Goal: Navigation & Orientation: Find specific page/section

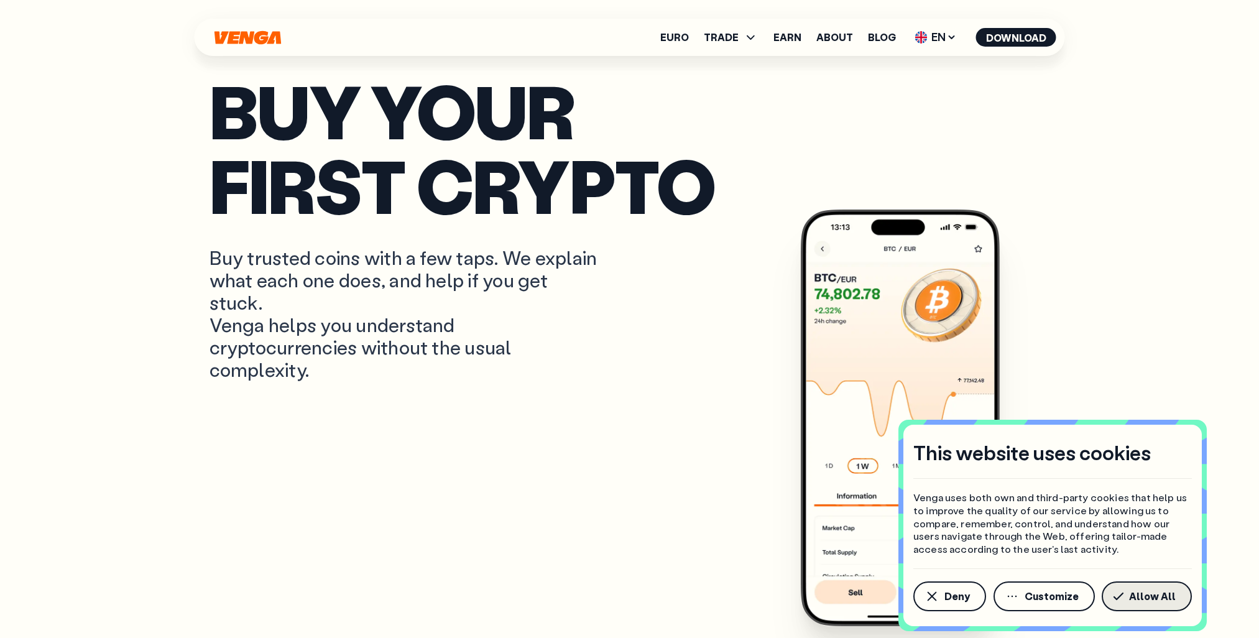
scroll to position [622, 0]
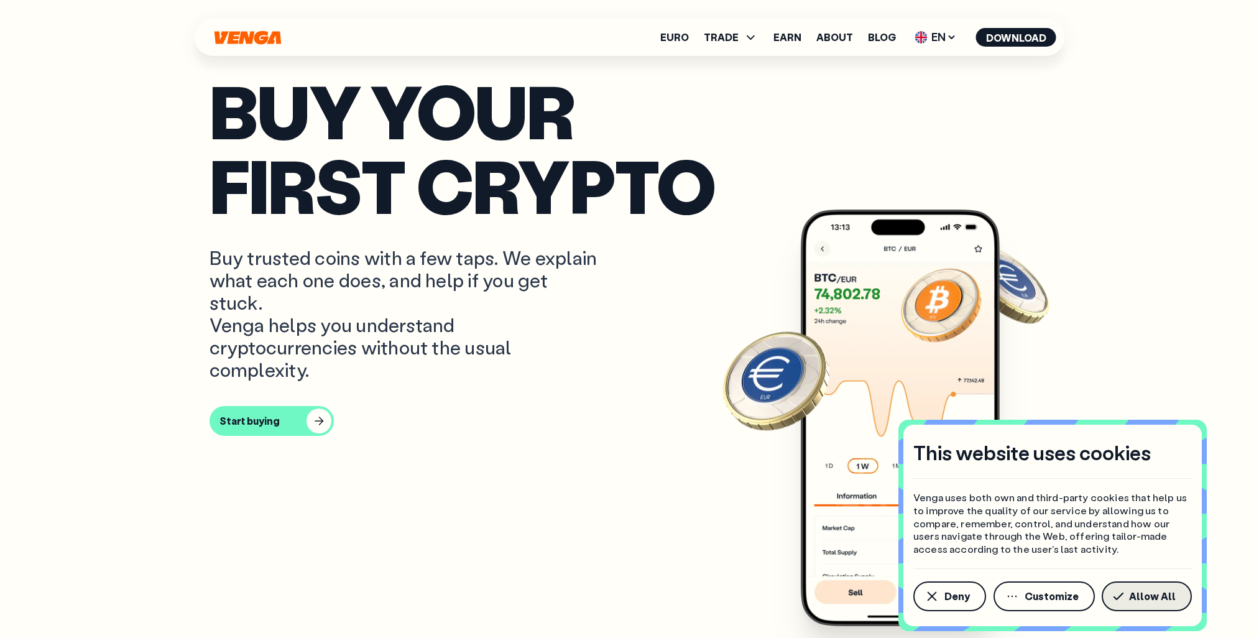
click at [1168, 593] on span "Allow All" at bounding box center [1152, 596] width 47 height 10
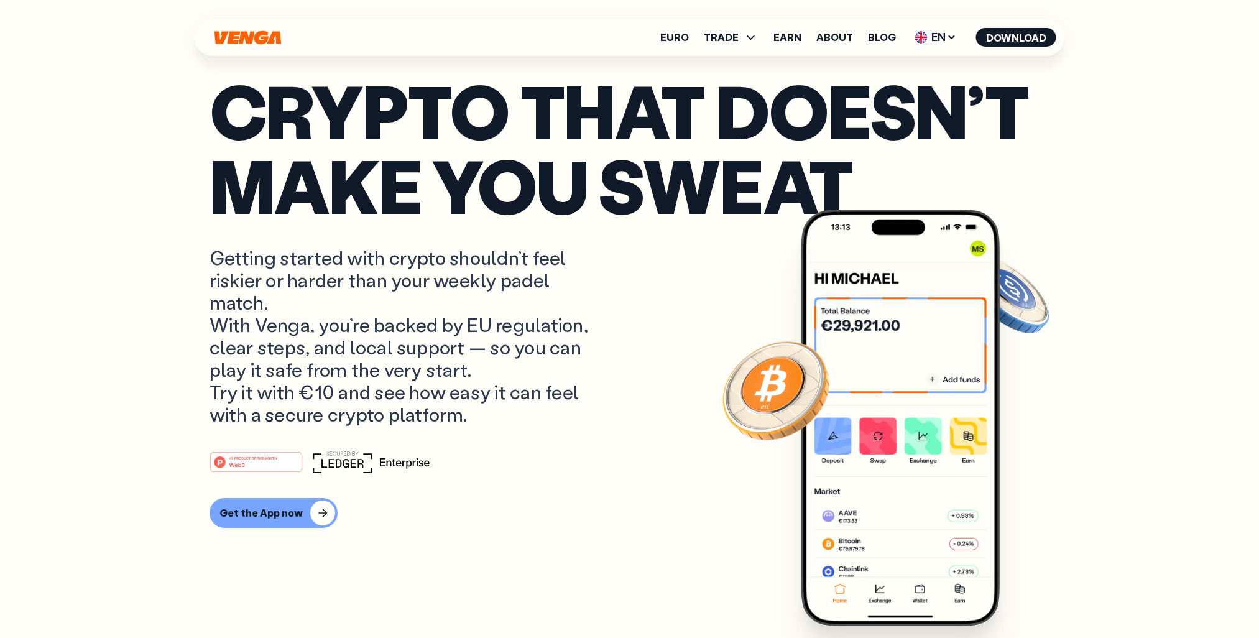
scroll to position [0, 0]
drag, startPoint x: 212, startPoint y: 251, endPoint x: 588, endPoint y: 405, distance: 406.5
click at [588, 405] on p "Getting started with crypto shouldn’t feel riskier or harder than your weekly p…" at bounding box center [406, 336] width 393 height 179
click at [948, 38] on icon at bounding box center [952, 37] width 10 height 10
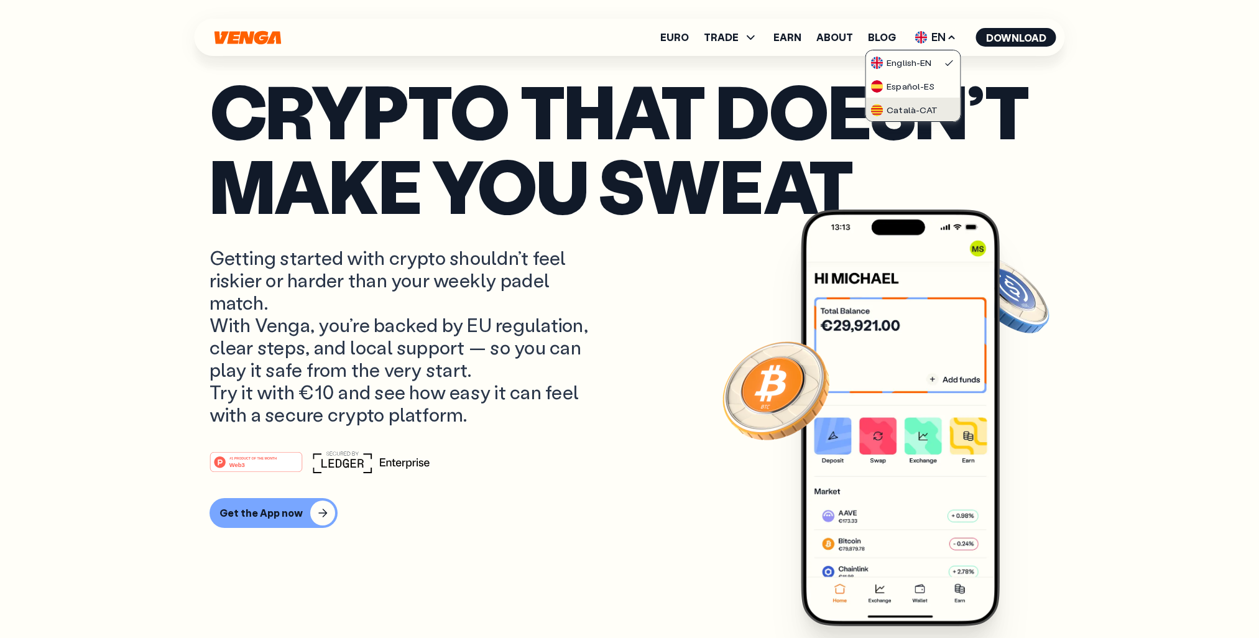
click at [902, 104] on div "Català - CAT" at bounding box center [903, 110] width 67 height 12
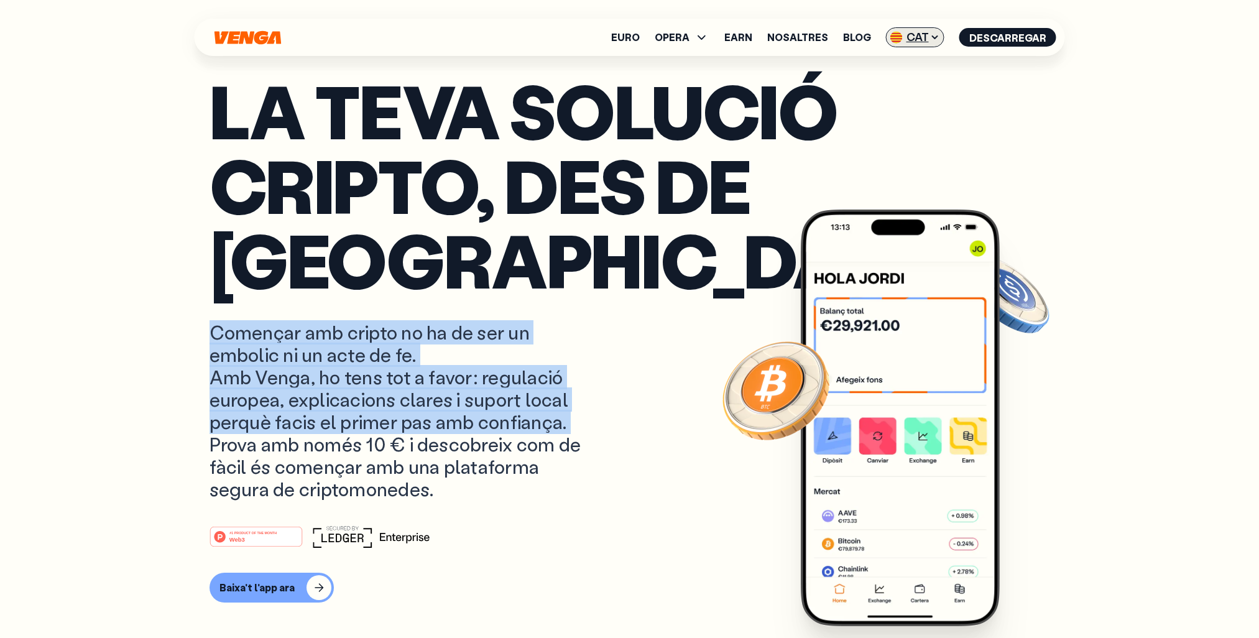
click at [923, 38] on span "CAT" at bounding box center [915, 37] width 58 height 20
click at [906, 88] on div "Español - ES" at bounding box center [886, 86] width 64 height 12
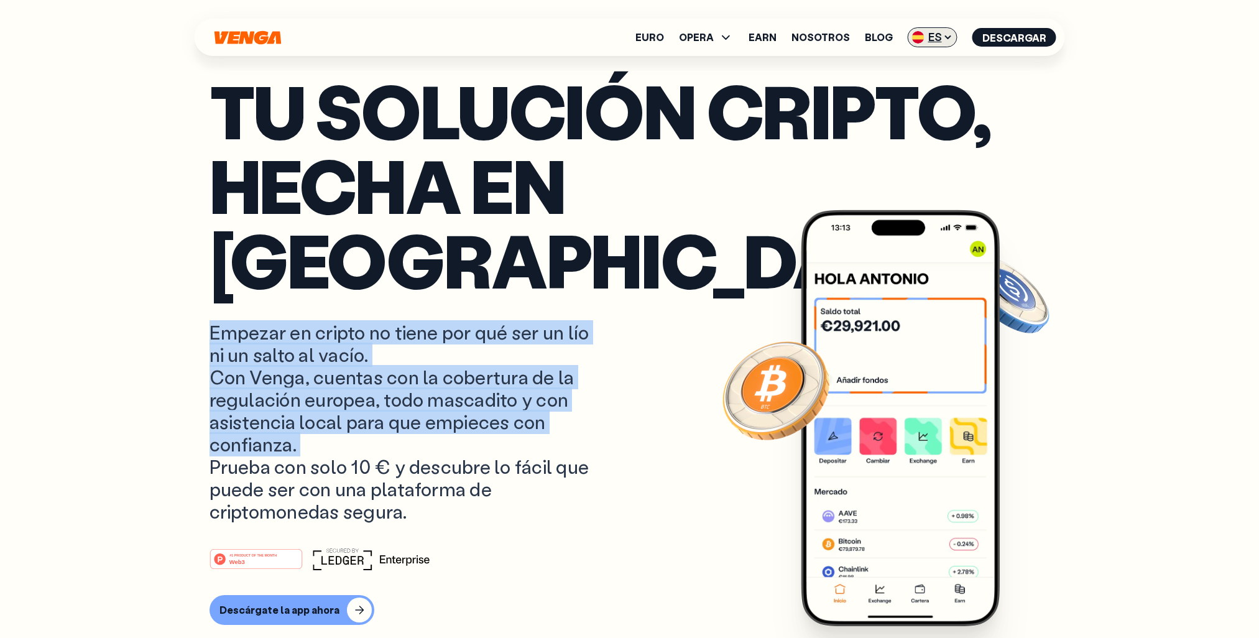
click at [943, 37] on span "ES" at bounding box center [933, 37] width 50 height 20
click at [928, 63] on div "English - EN" at bounding box center [897, 63] width 61 height 12
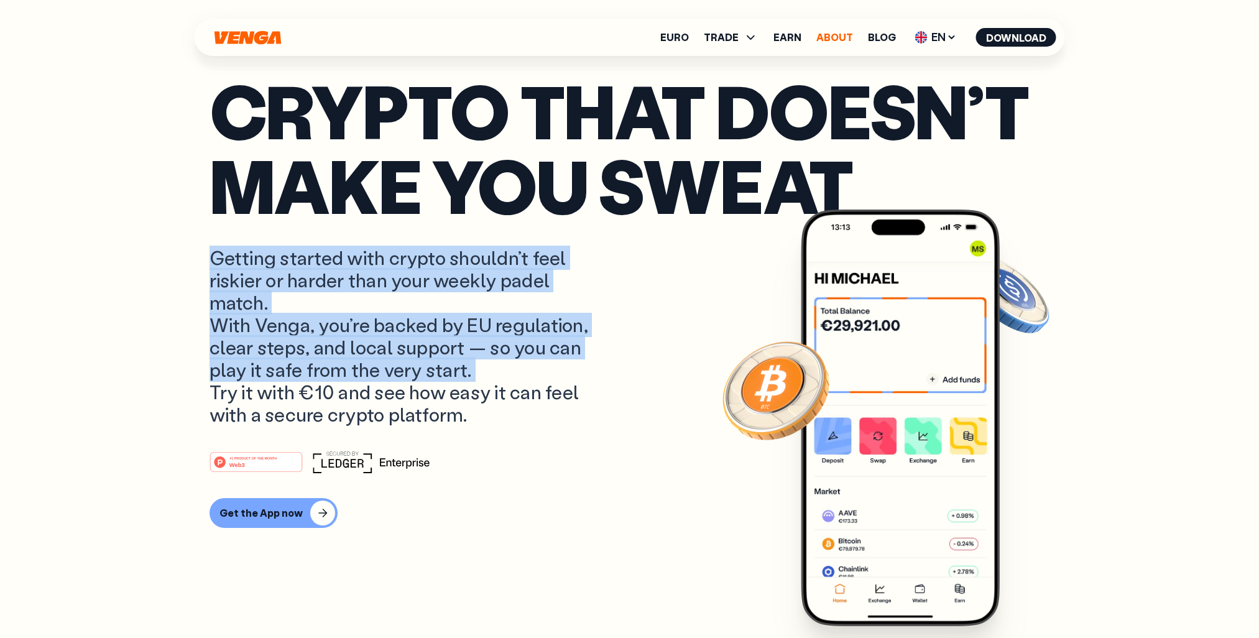
click at [839, 36] on link "About" at bounding box center [834, 37] width 37 height 10
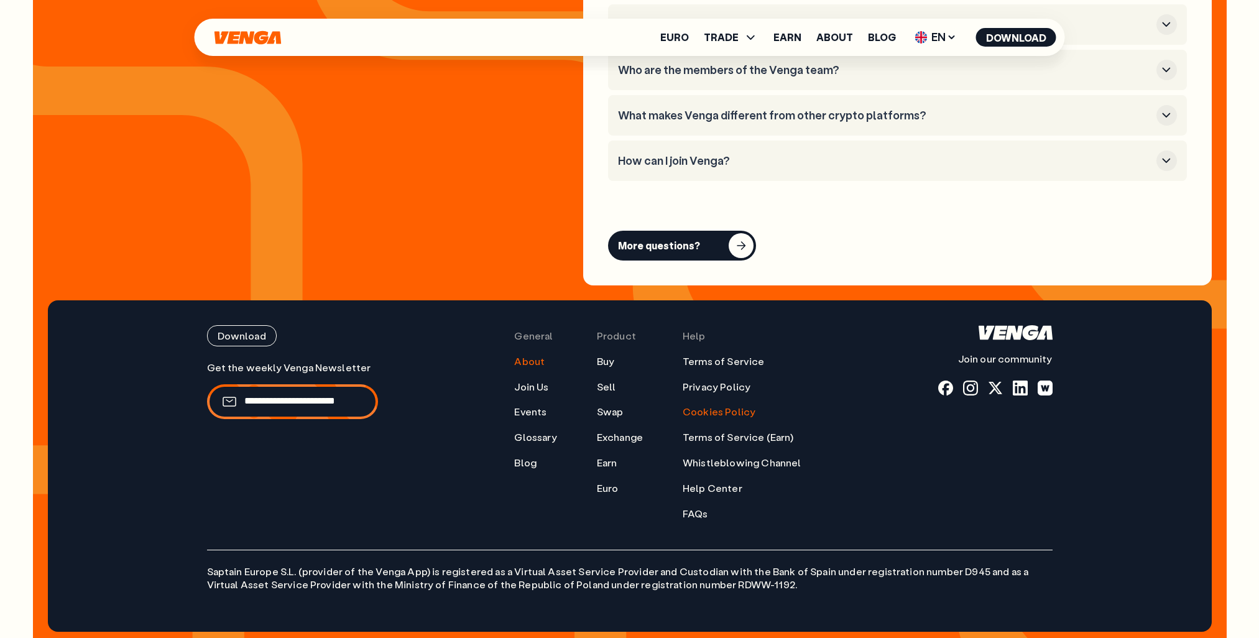
scroll to position [4996, 0]
